Goal: Find specific page/section: Find specific page/section

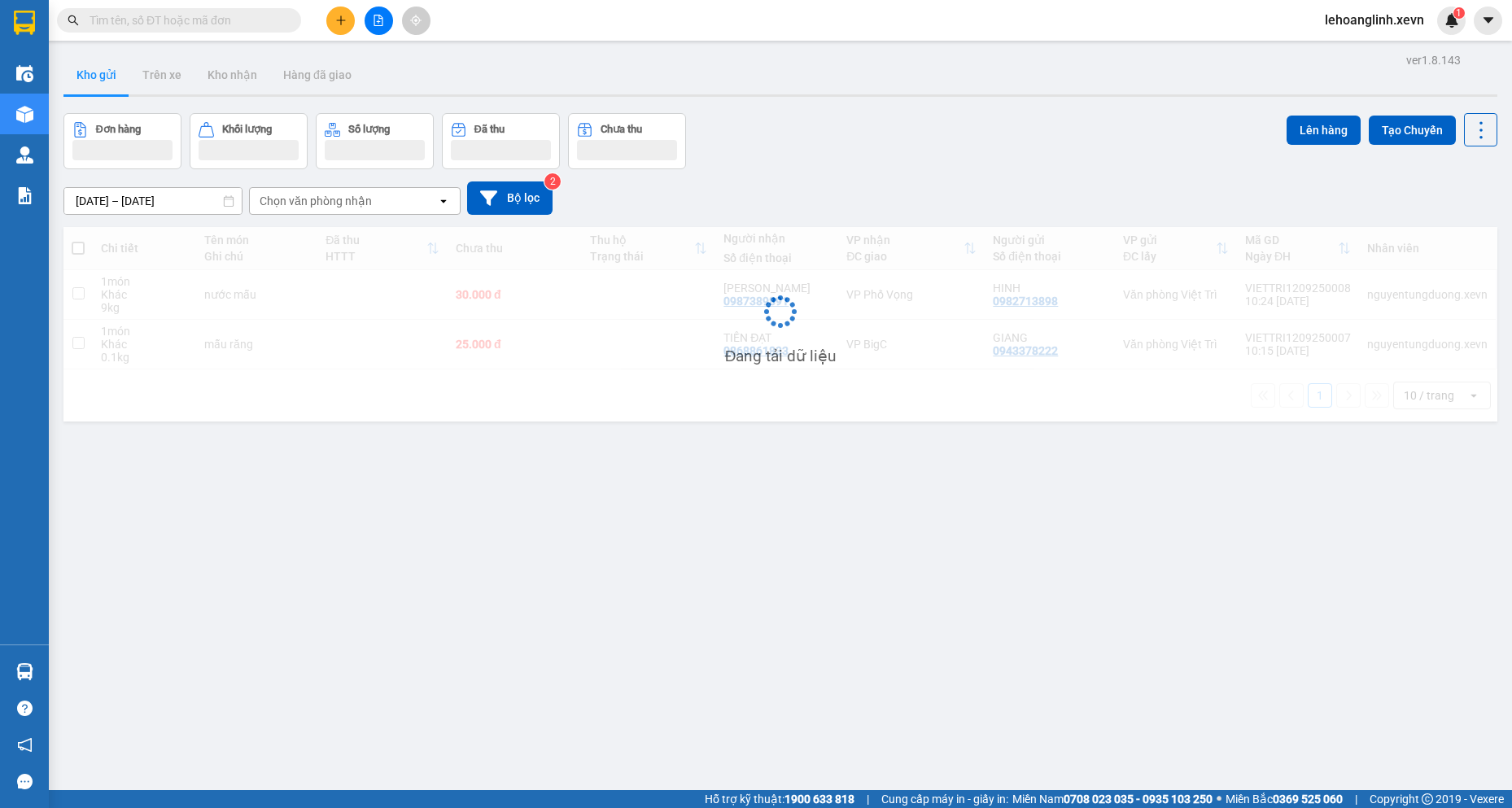
click at [221, 23] on input "text" at bounding box center [185, 20] width 192 height 18
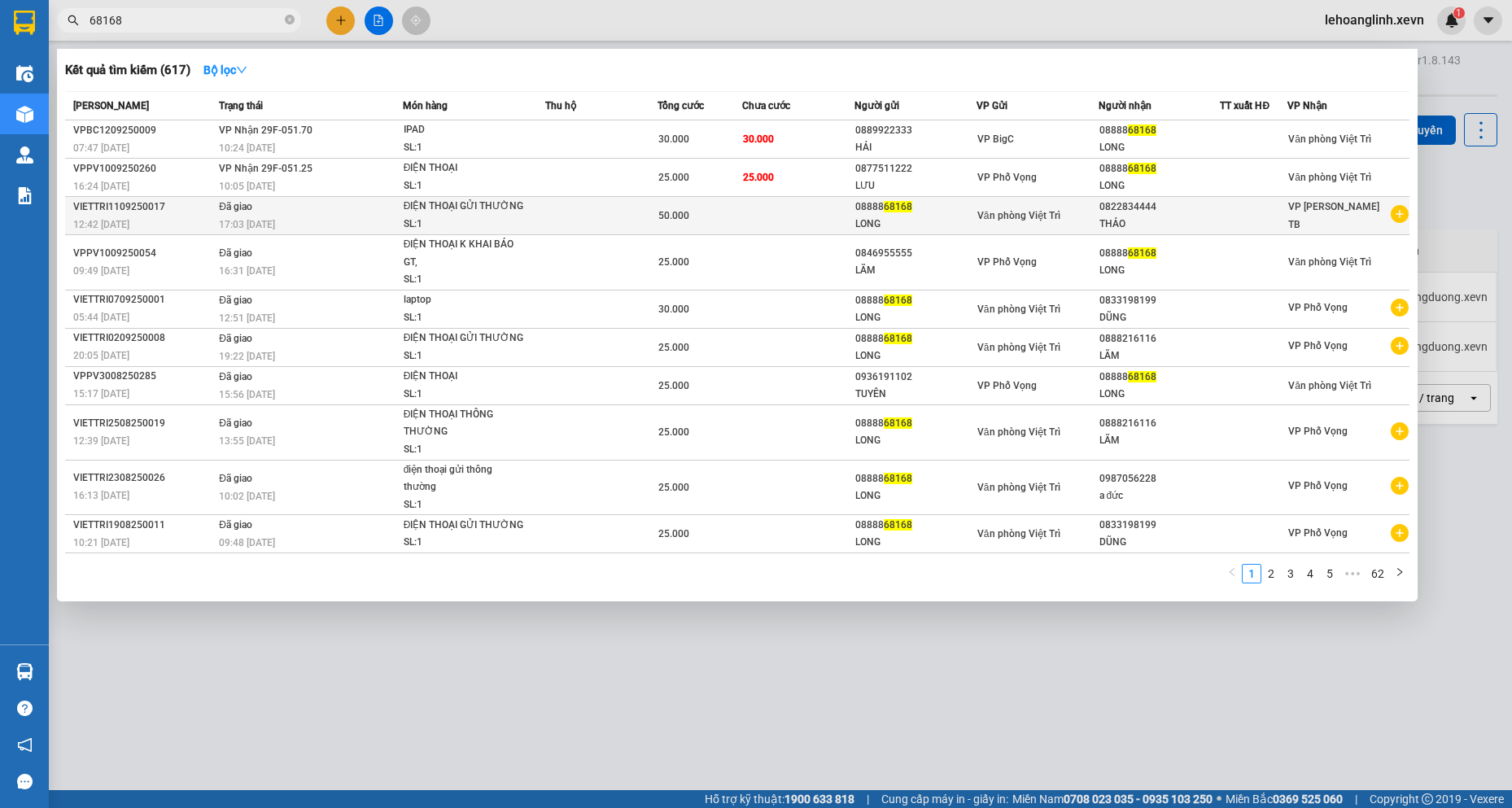
type input "68168"
